Goal: Find specific page/section: Find specific page/section

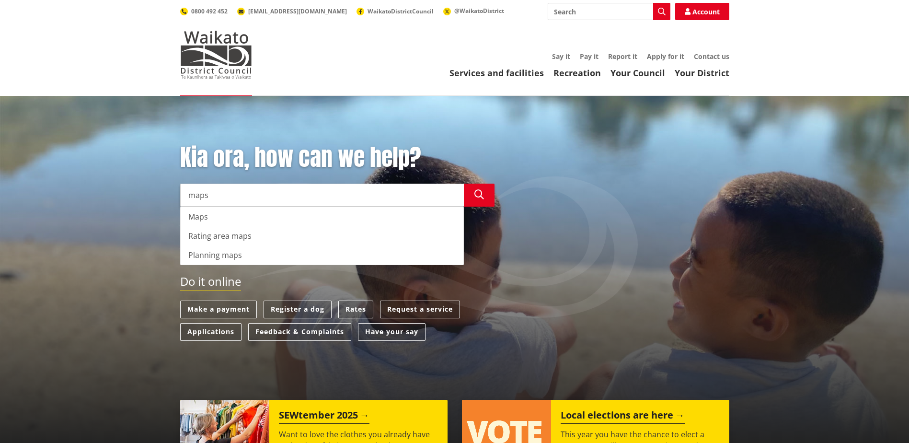
type input "maps"
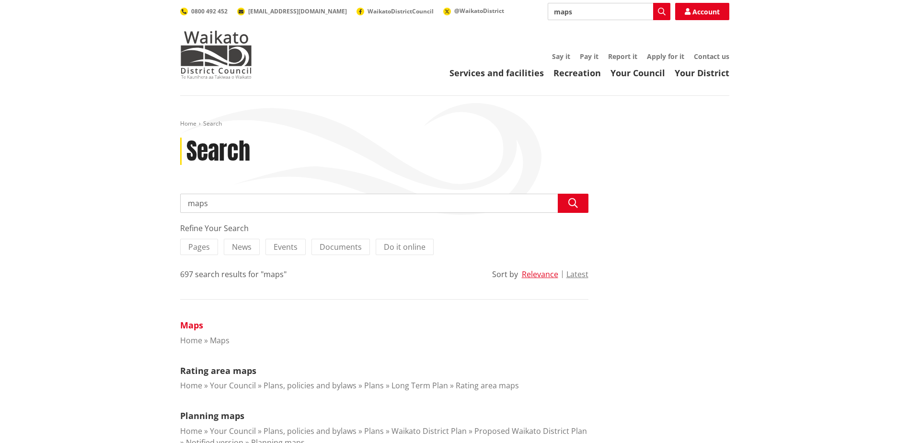
click at [187, 324] on link "Maps" at bounding box center [191, 324] width 23 height 11
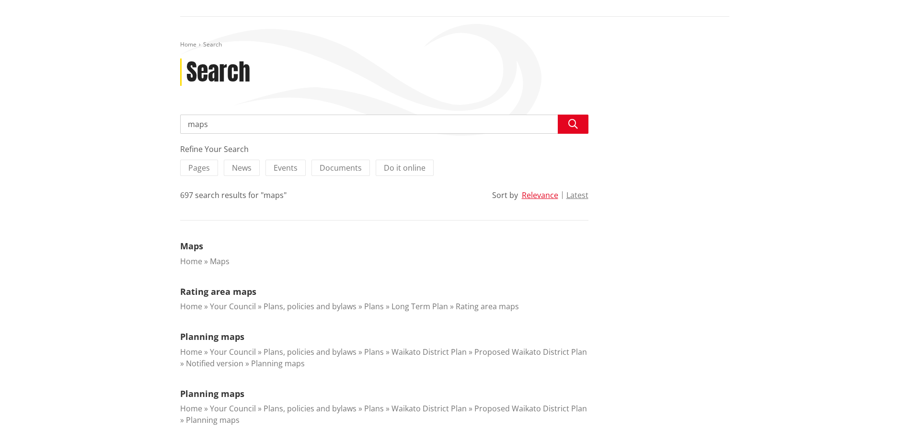
scroll to position [96, 0]
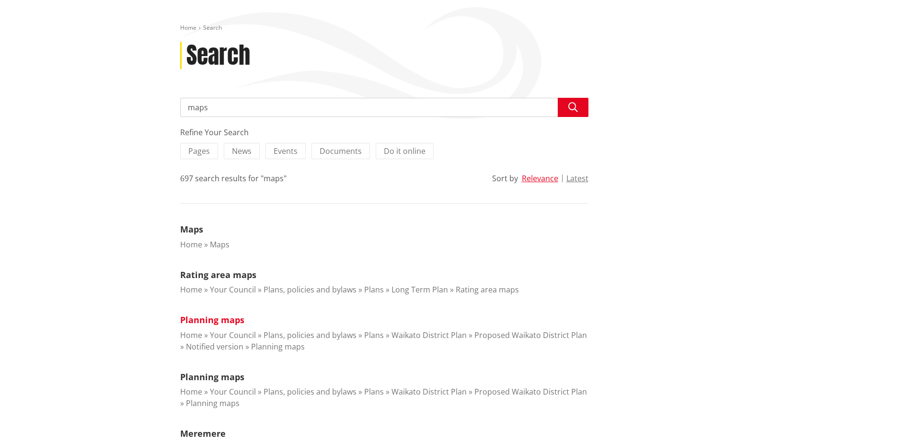
click at [213, 317] on link "Planning maps" at bounding box center [212, 319] width 64 height 11
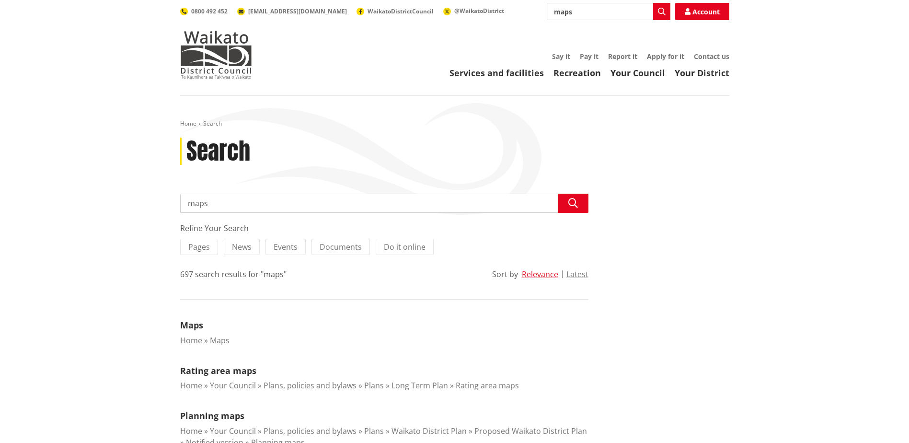
scroll to position [96, 0]
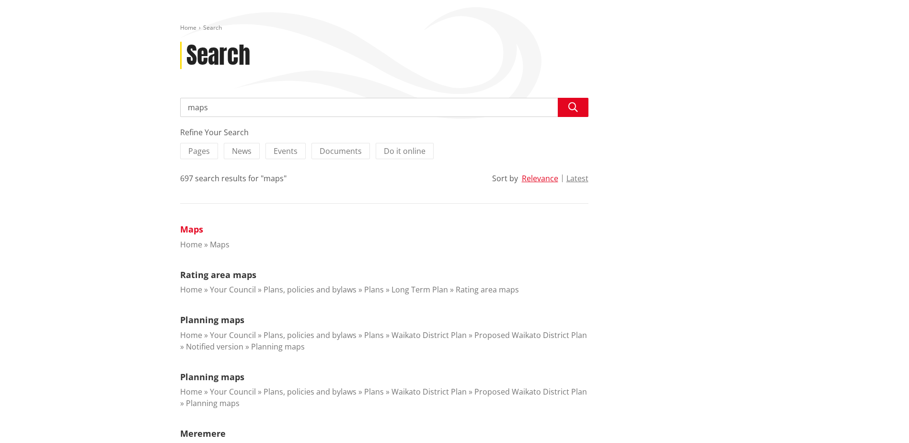
click at [192, 227] on link "Maps" at bounding box center [191, 228] width 23 height 11
